Goal: Information Seeking & Learning: Learn about a topic

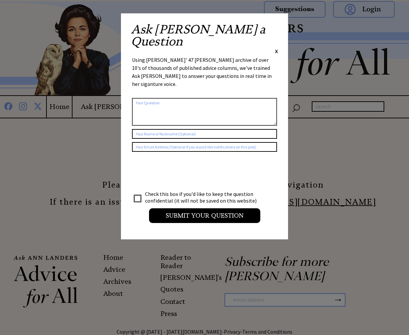
click at [279, 28] on div "Ask [PERSON_NAME] a Question X Using [PERSON_NAME]' 47 [PERSON_NAME] archive of…" at bounding box center [204, 126] width 167 height 226
click at [277, 48] on span "X" at bounding box center [276, 51] width 3 height 7
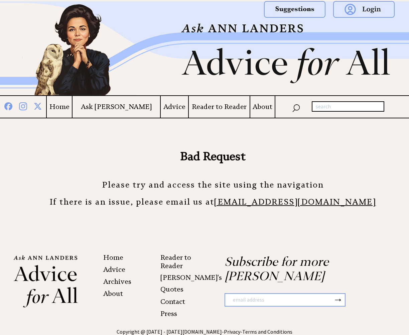
scroll to position [36, 0]
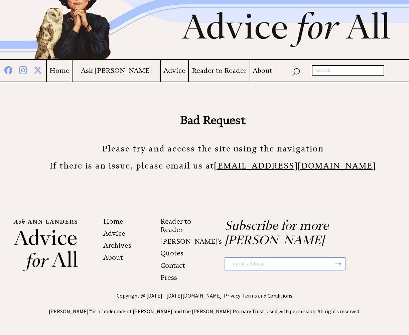
click at [161, 68] on h4 "Advice" at bounding box center [174, 71] width 27 height 8
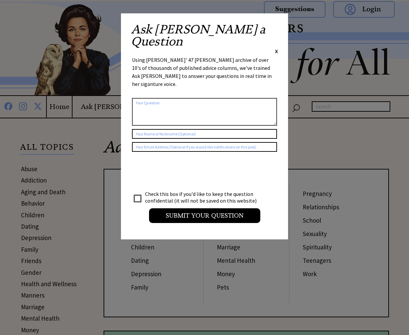
click at [276, 48] on span "X" at bounding box center [276, 51] width 3 height 7
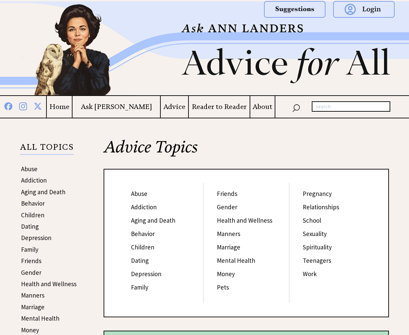
click at [146, 195] on link "Abuse" at bounding box center [139, 194] width 16 height 8
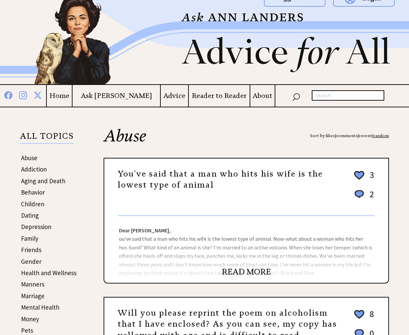
scroll to position [12, 0]
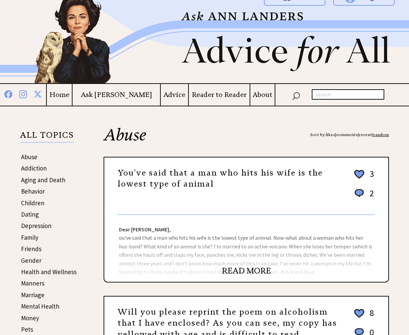
click at [235, 266] on link "READ MORE" at bounding box center [246, 271] width 49 height 10
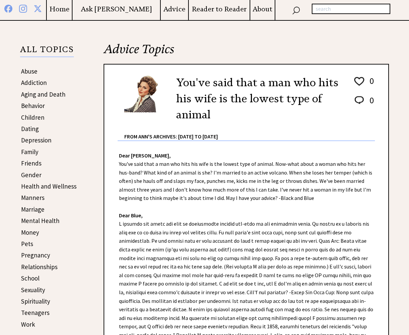
scroll to position [98, 0]
